Goal: Register for event/course

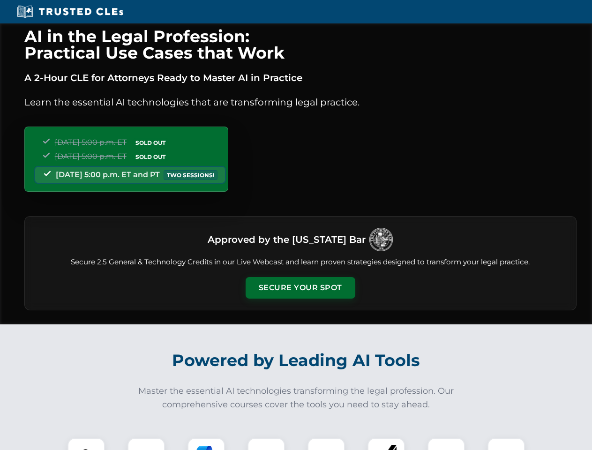
click at [300, 288] on button "Secure Your Spot" at bounding box center [301, 288] width 110 height 22
click at [86, 444] on img at bounding box center [86, 456] width 27 height 27
click at [146, 444] on div at bounding box center [147, 457] width 38 height 38
